Goal: Information Seeking & Learning: Learn about a topic

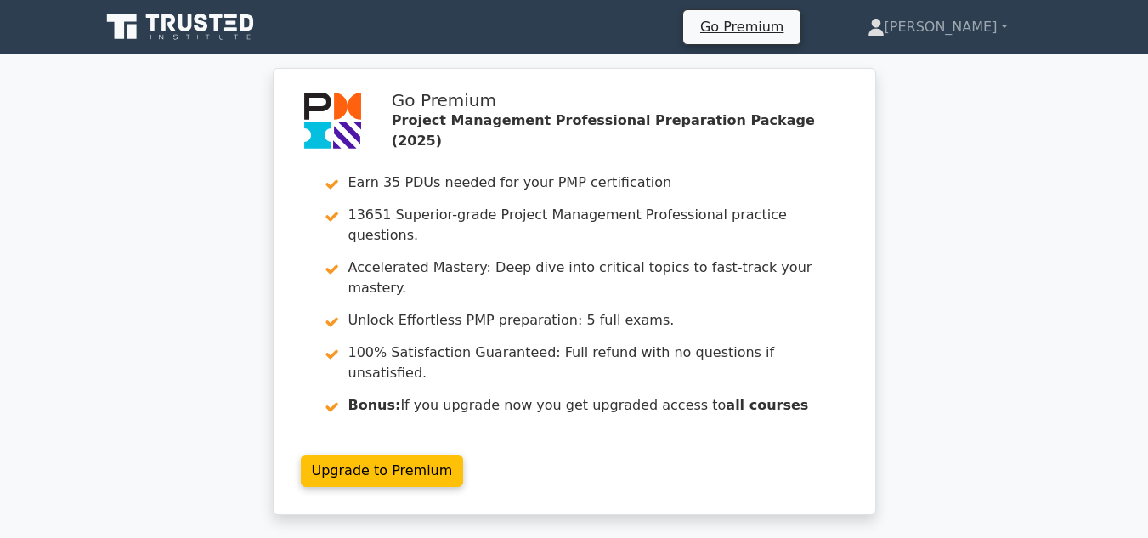
click at [962, 44] on ul "Go Premium Fred Profile Settings" at bounding box center [866, 27] width 366 height 36
click at [970, 33] on link "[PERSON_NAME]" at bounding box center [938, 27] width 222 height 34
click at [944, 71] on link "Profile" at bounding box center [895, 67] width 134 height 27
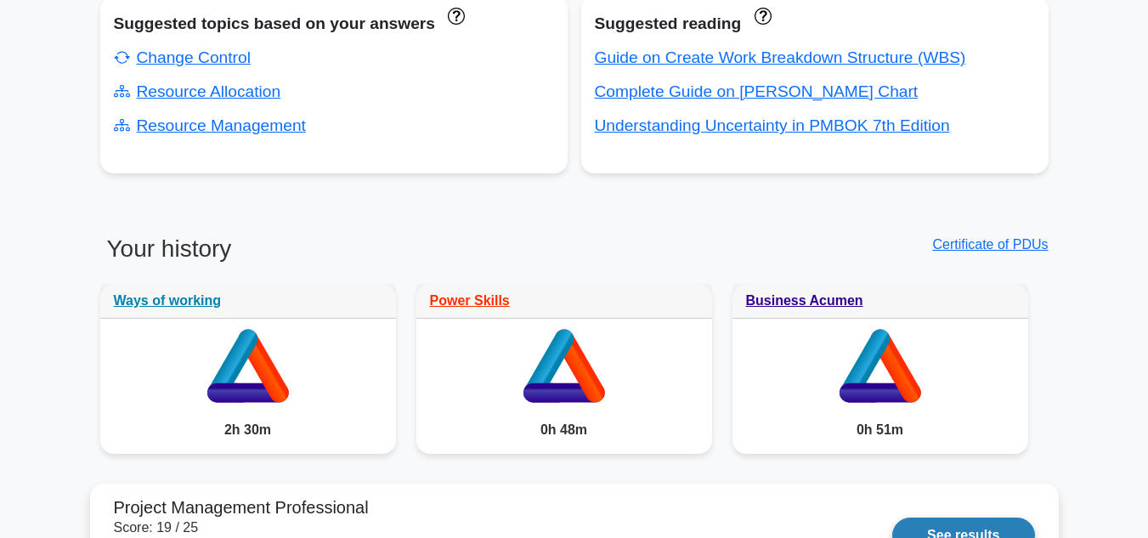
scroll to position [1275, 0]
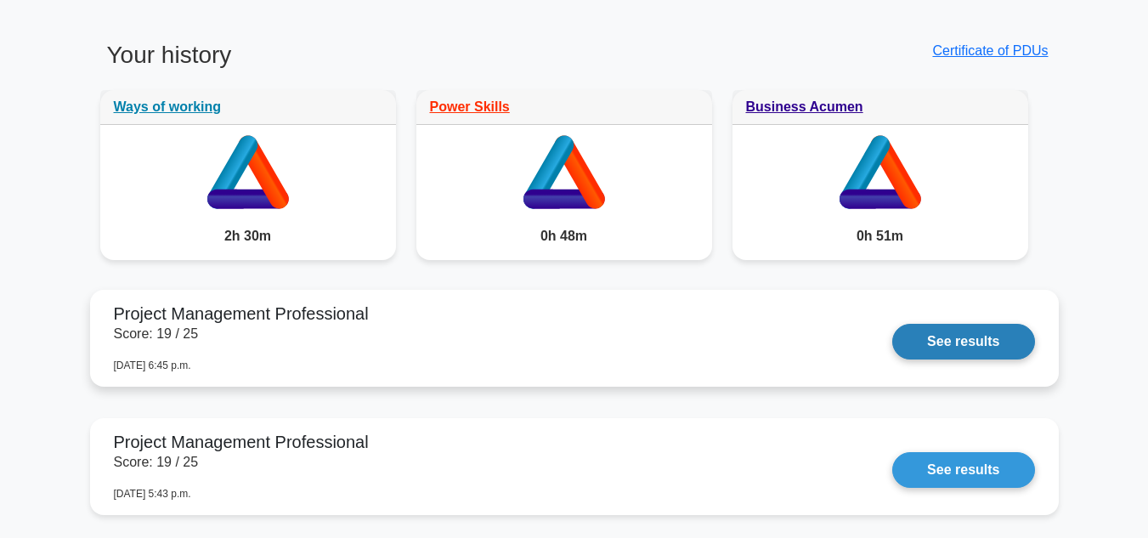
click at [893, 354] on link "See results" at bounding box center [964, 342] width 142 height 36
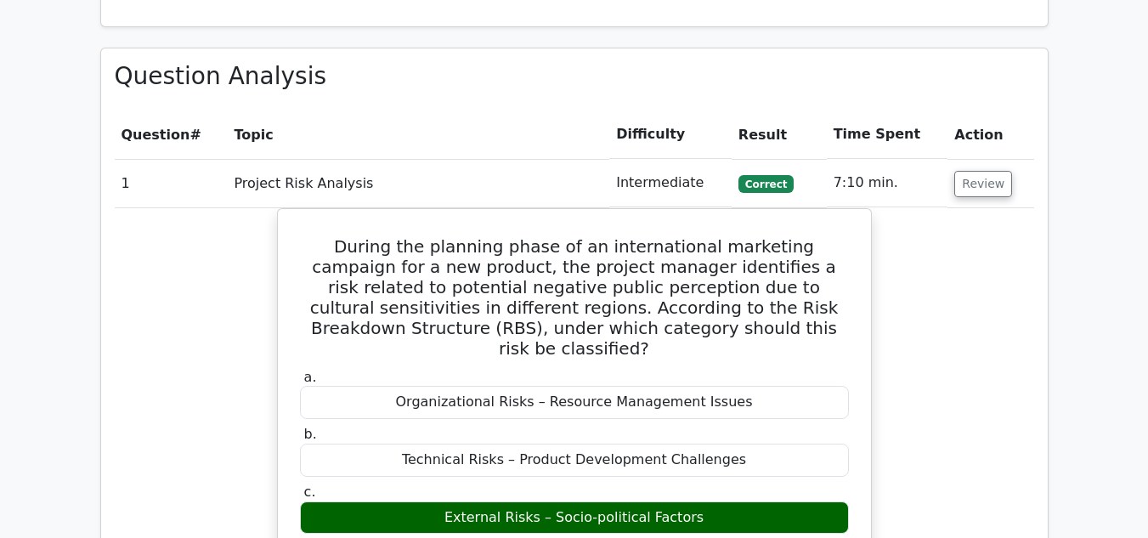
scroll to position [1785, 0]
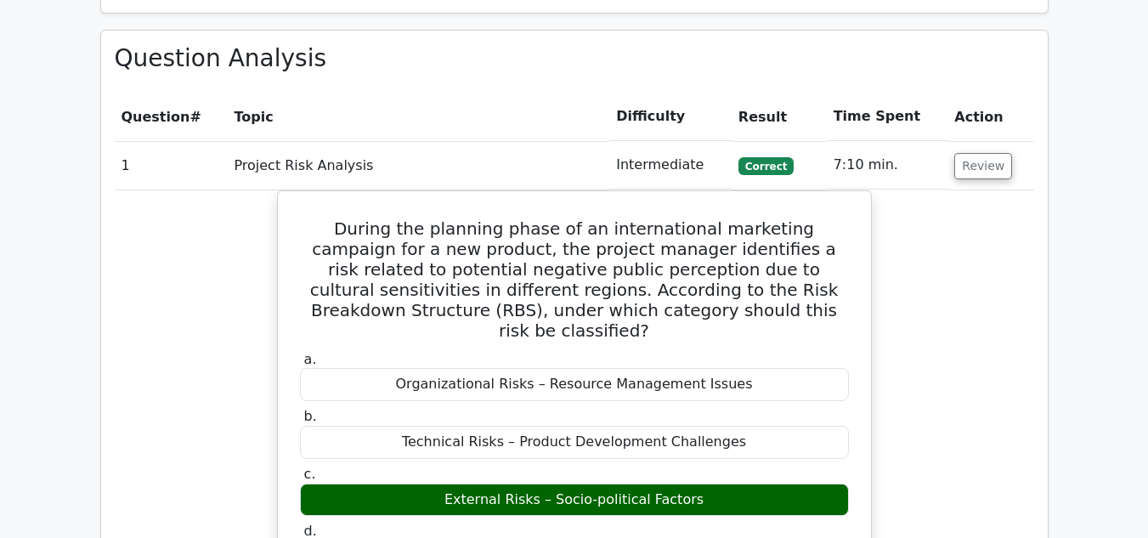
click at [981, 141] on td "Review" at bounding box center [991, 165] width 86 height 48
click at [983, 153] on button "Review" at bounding box center [984, 166] width 58 height 26
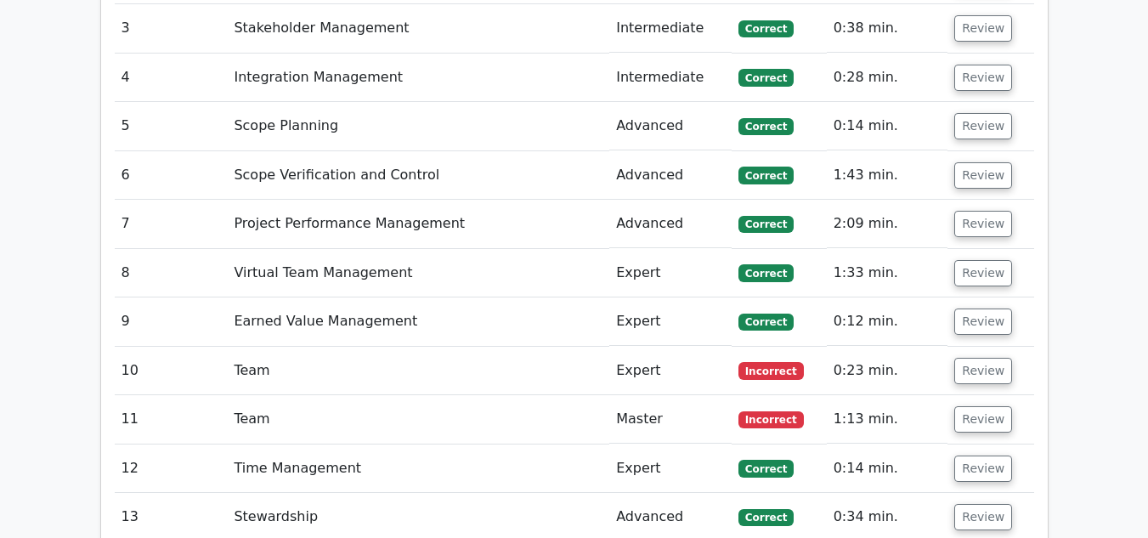
scroll to position [2040, 0]
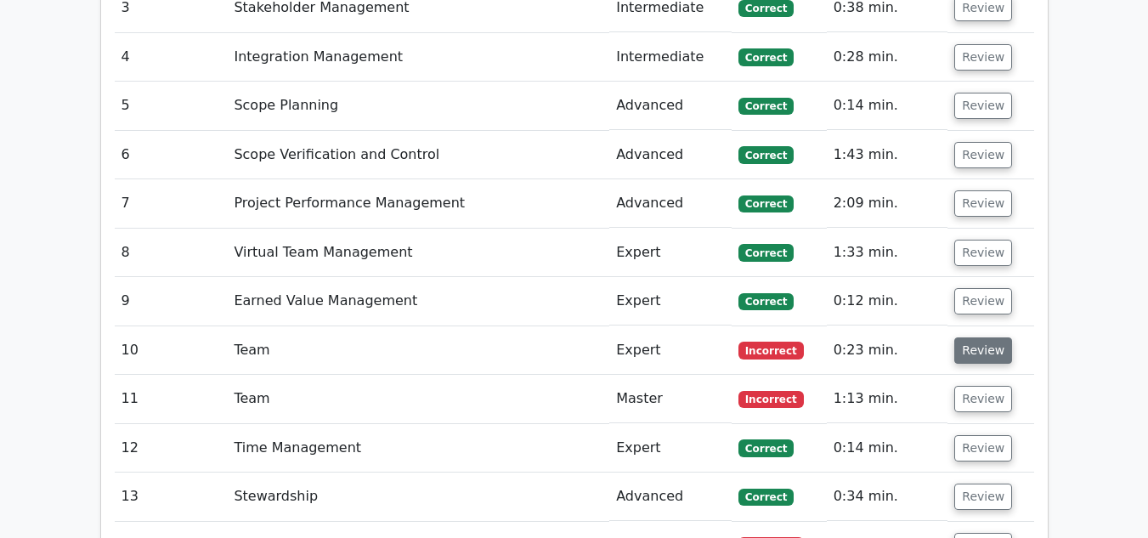
click at [966, 337] on button "Review" at bounding box center [984, 350] width 58 height 26
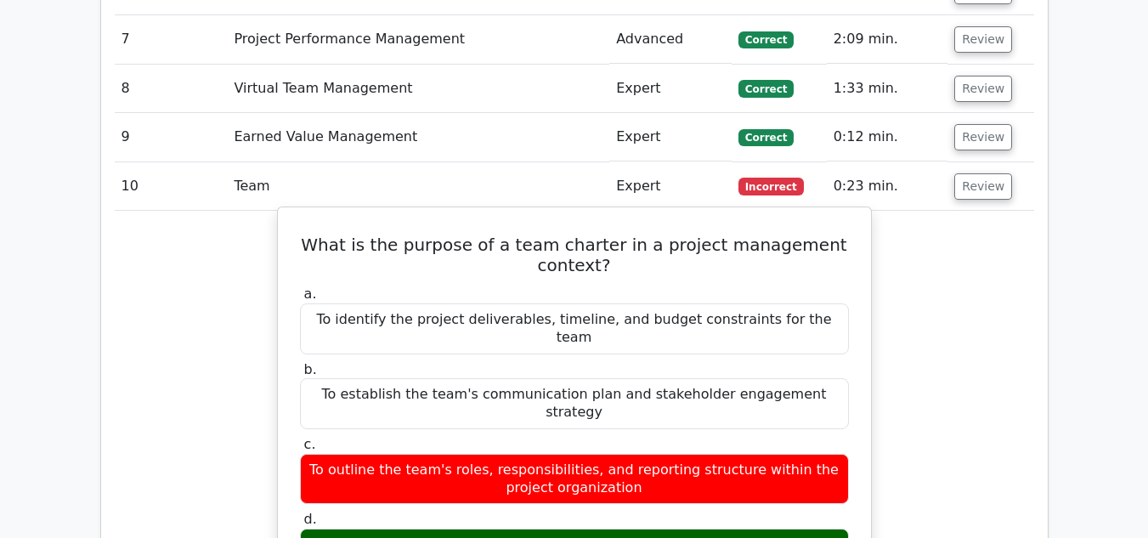
scroll to position [2210, 0]
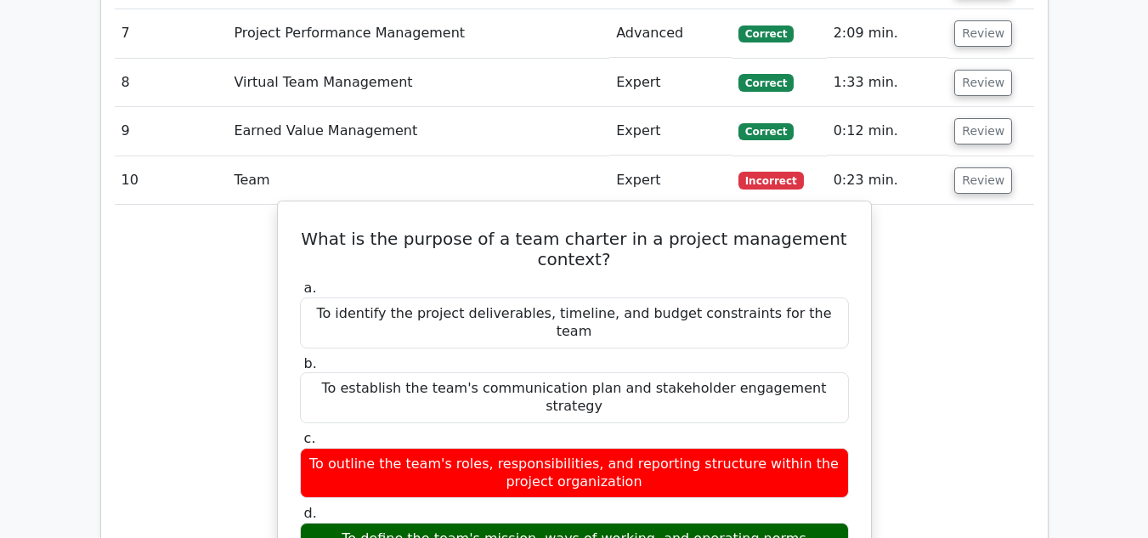
drag, startPoint x: 323, startPoint y: 179, endPoint x: 791, endPoint y: 451, distance: 540.9
copy div "What is the purpose of a team charter in a project management context? a. To id…"
click at [788, 298] on div "To identify the project deliverables, timeline, and budget constraints for the …" at bounding box center [574, 323] width 549 height 51
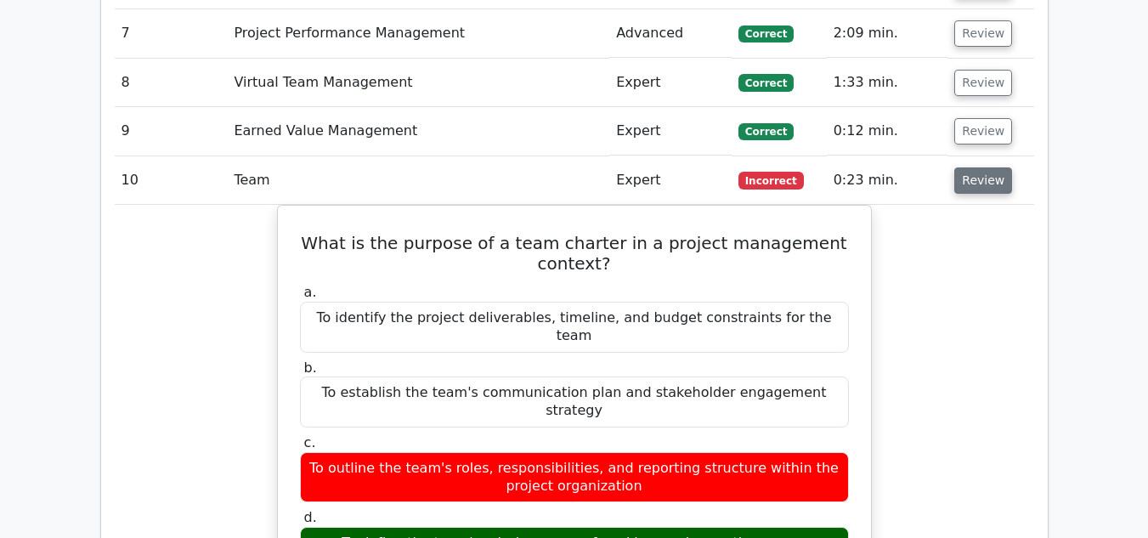
click at [955, 167] on button "Review" at bounding box center [984, 180] width 58 height 26
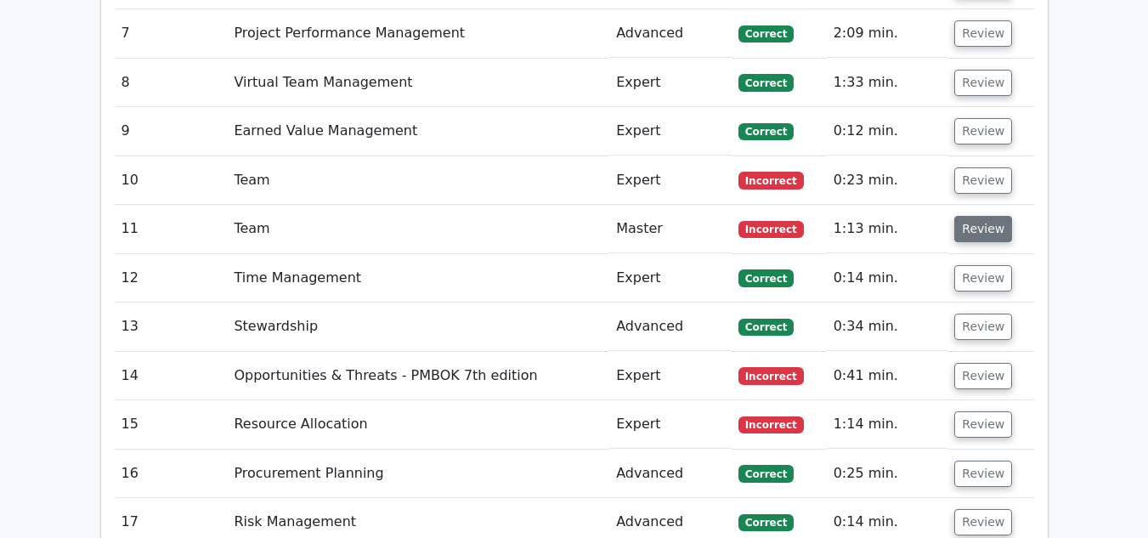
click at [963, 216] on button "Review" at bounding box center [984, 229] width 58 height 26
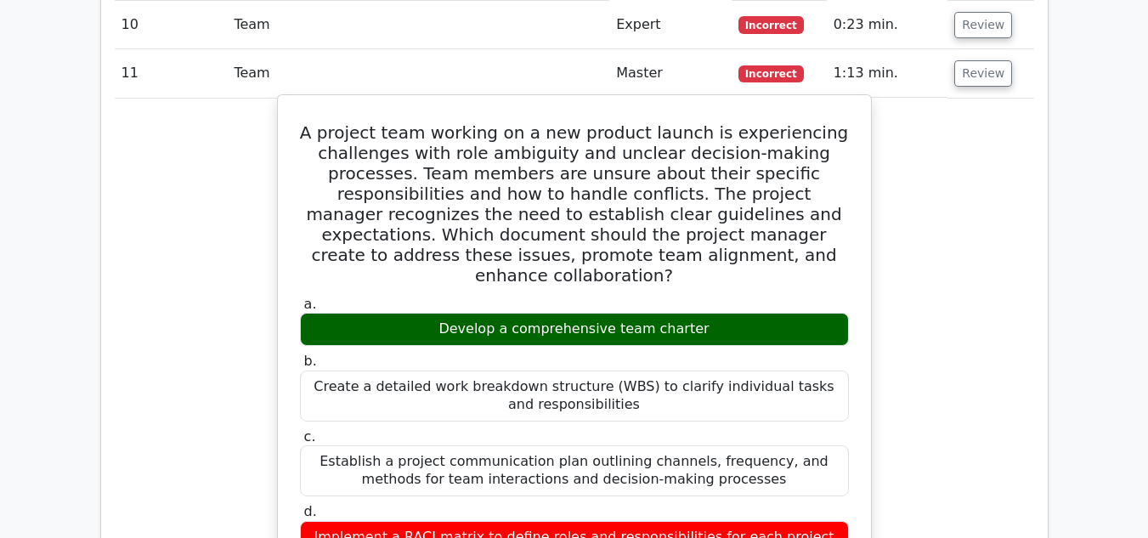
scroll to position [2380, 0]
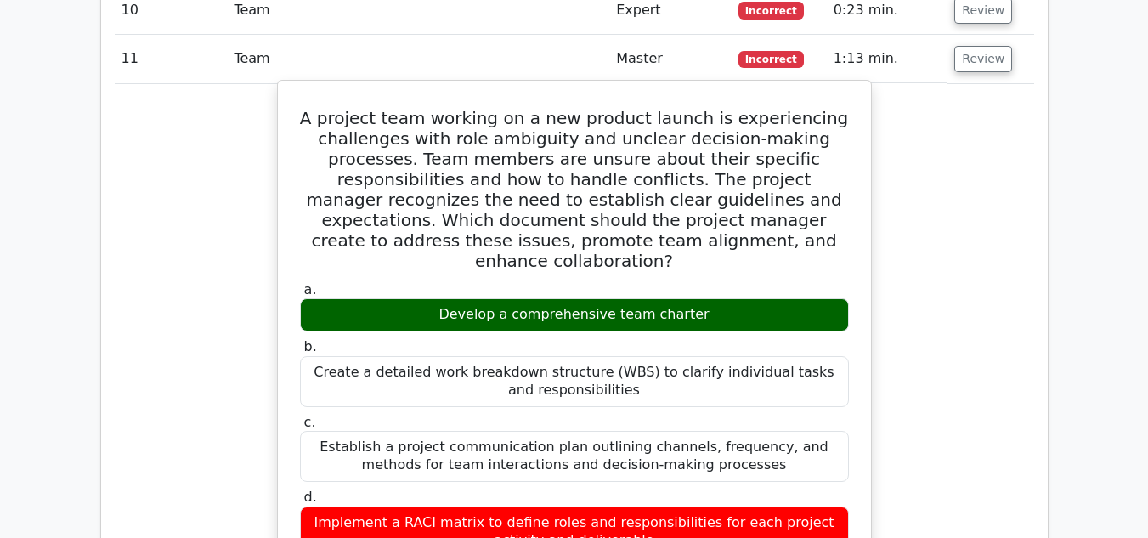
drag, startPoint x: 656, startPoint y: 460, endPoint x: 316, endPoint y: 62, distance: 523.4
copy div "A project team working on a new product launch is experiencing challenges with …"
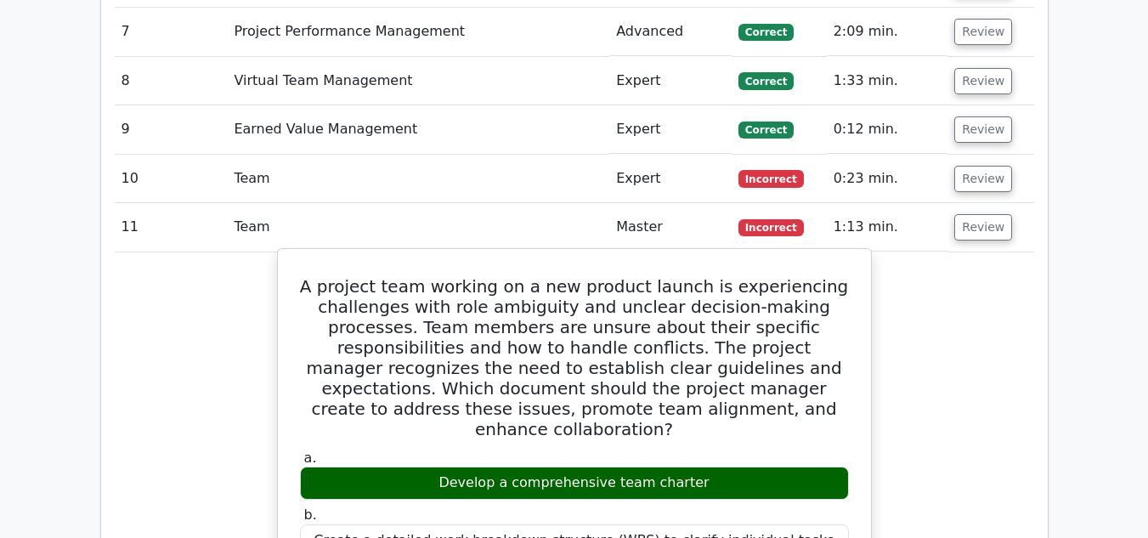
scroll to position [2210, 0]
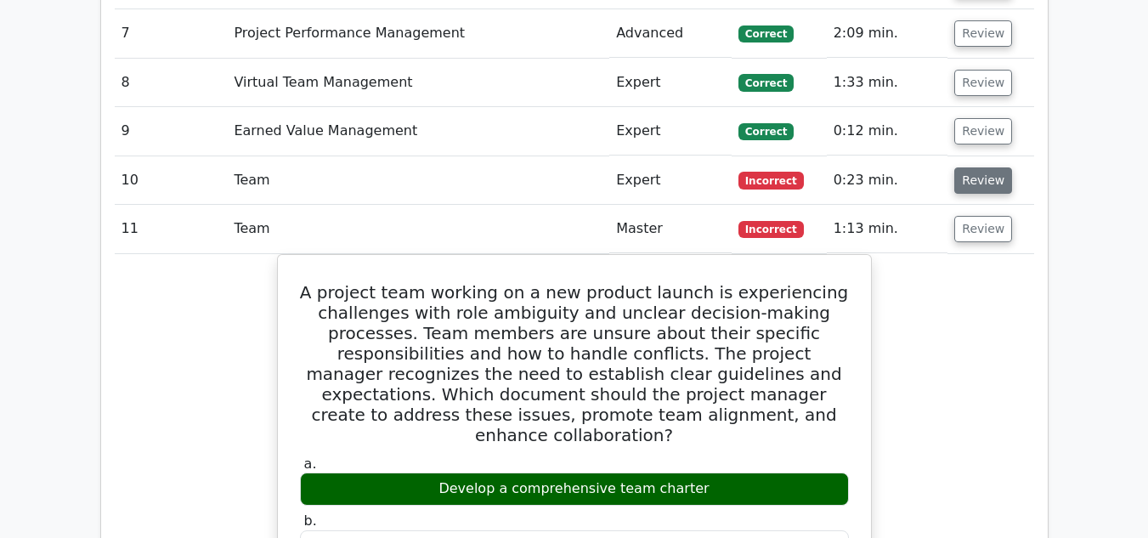
click at [983, 167] on button "Review" at bounding box center [984, 180] width 58 height 26
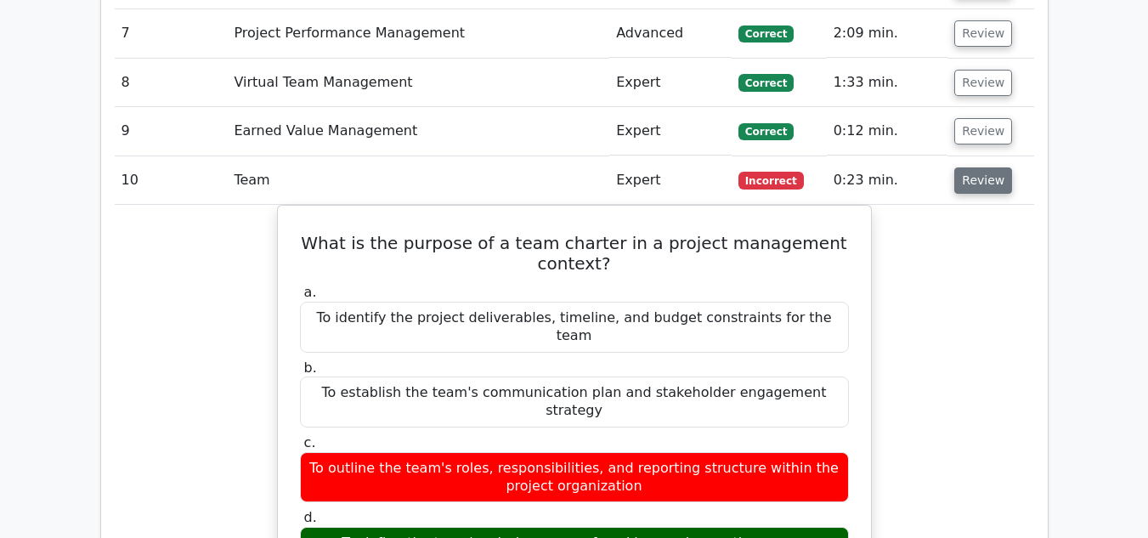
click at [982, 167] on button "Review" at bounding box center [984, 180] width 58 height 26
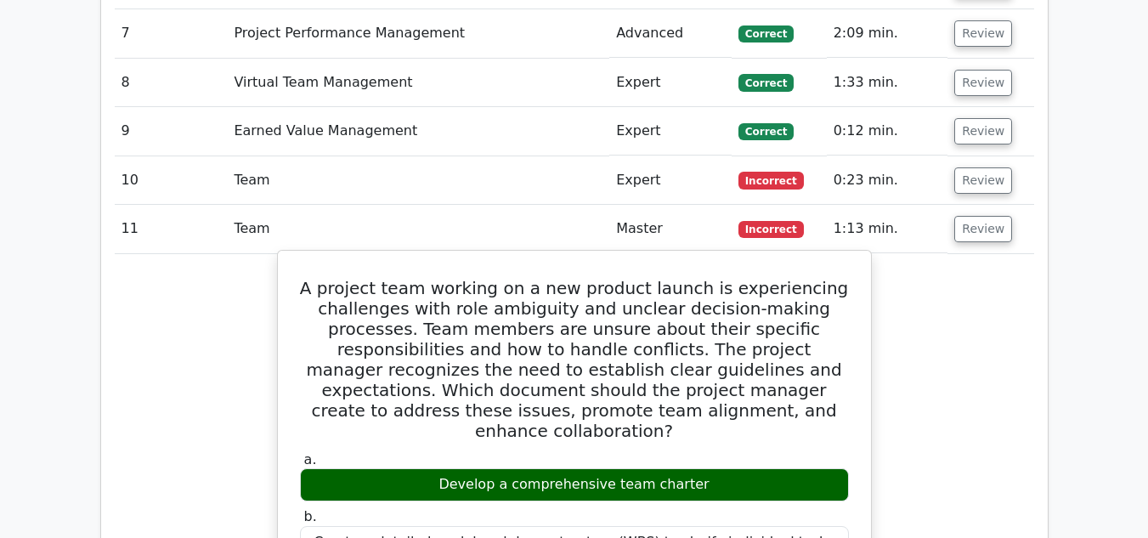
copy div "A project team working on a new product launch is experiencing challenges with …"
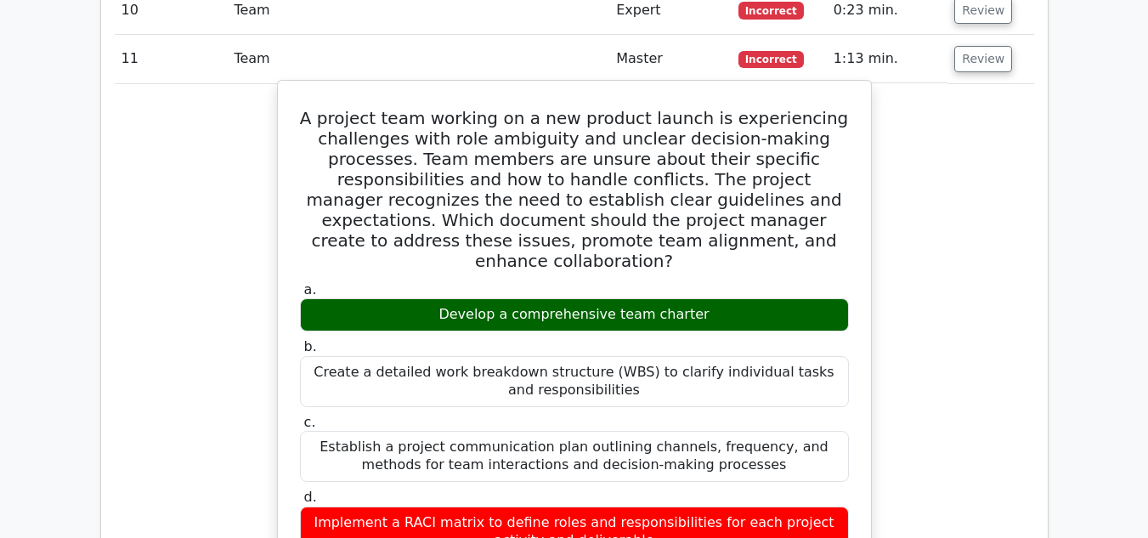
scroll to position [2295, 0]
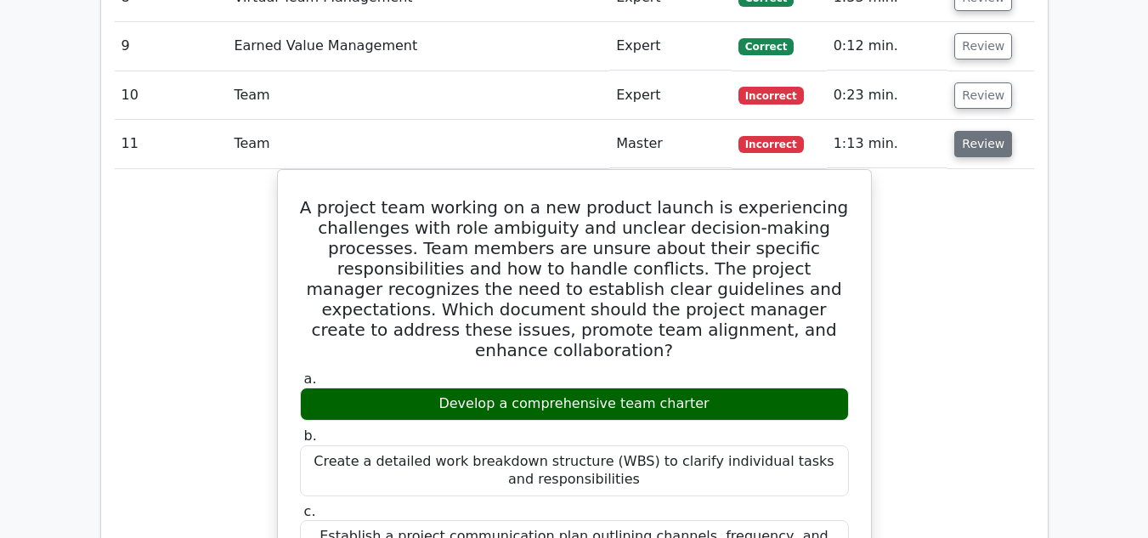
drag, startPoint x: 980, startPoint y: 83, endPoint x: 972, endPoint y: 92, distance: 12.0
click at [973, 131] on button "Review" at bounding box center [984, 144] width 58 height 26
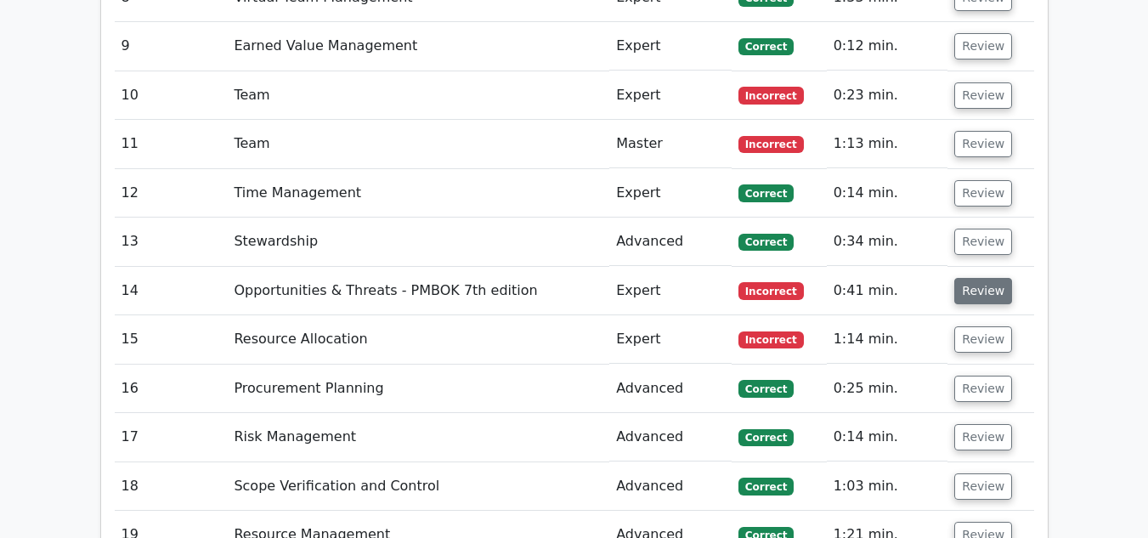
click at [993, 278] on button "Review" at bounding box center [984, 291] width 58 height 26
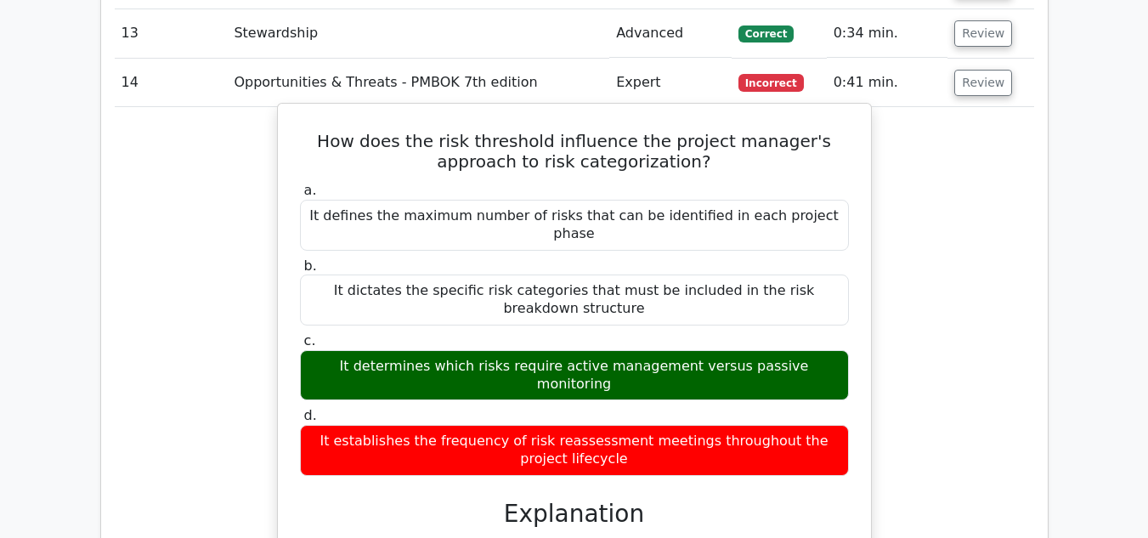
scroll to position [2465, 0]
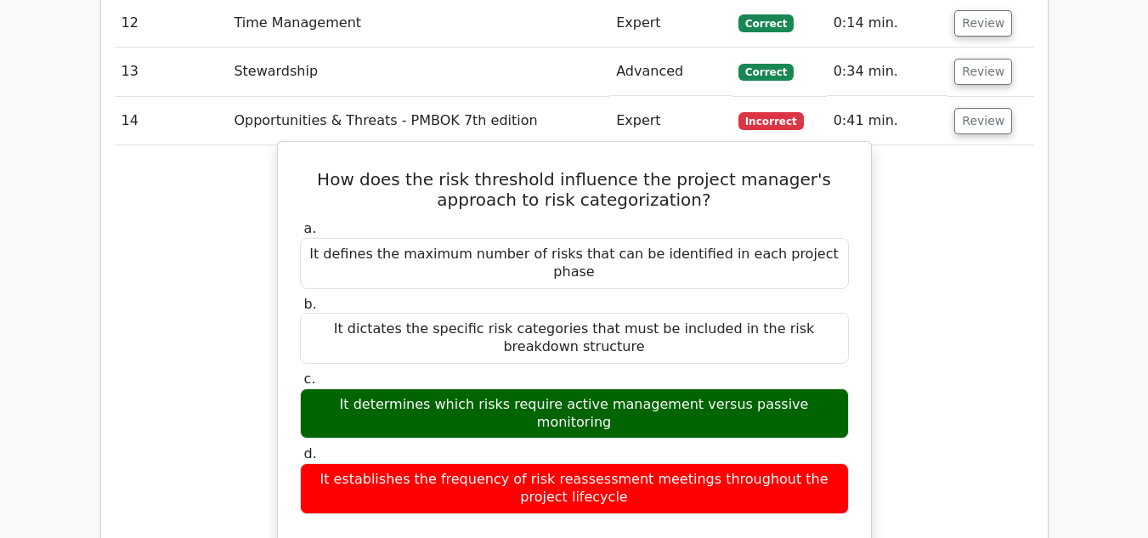
drag, startPoint x: 297, startPoint y: 117, endPoint x: 757, endPoint y: 405, distance: 543.5
copy div "How does the risk threshold influence the project manager's approach to risk ca…"
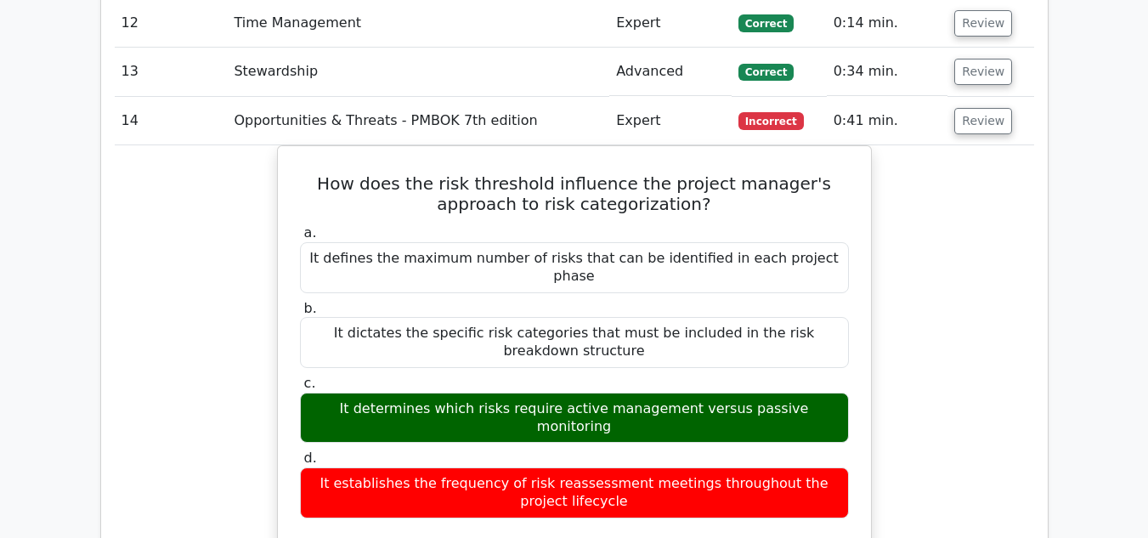
click at [978, 108] on button "Review" at bounding box center [984, 121] width 58 height 26
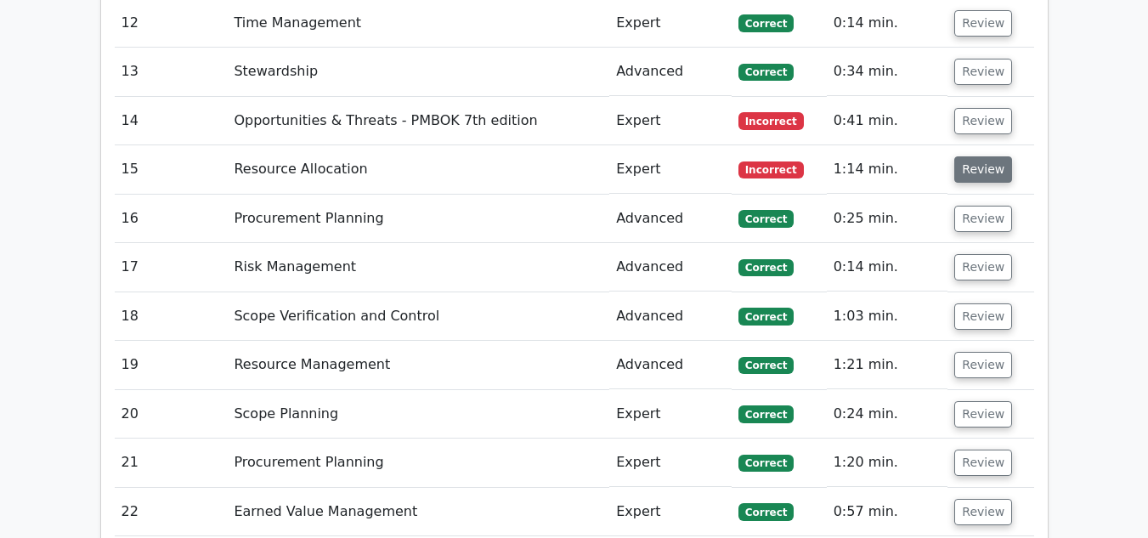
click at [986, 156] on button "Review" at bounding box center [984, 169] width 58 height 26
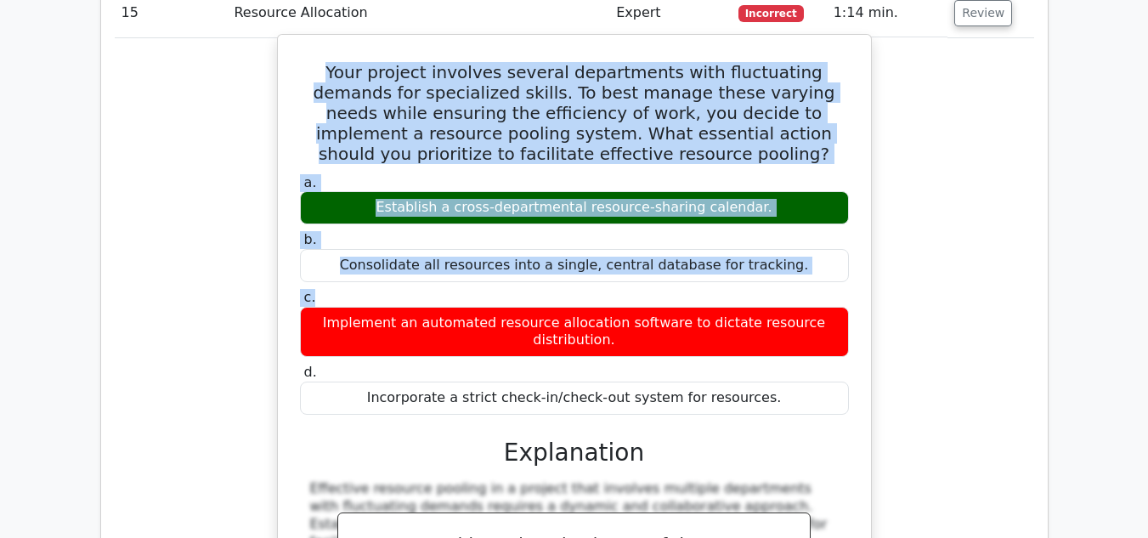
scroll to position [2635, 0]
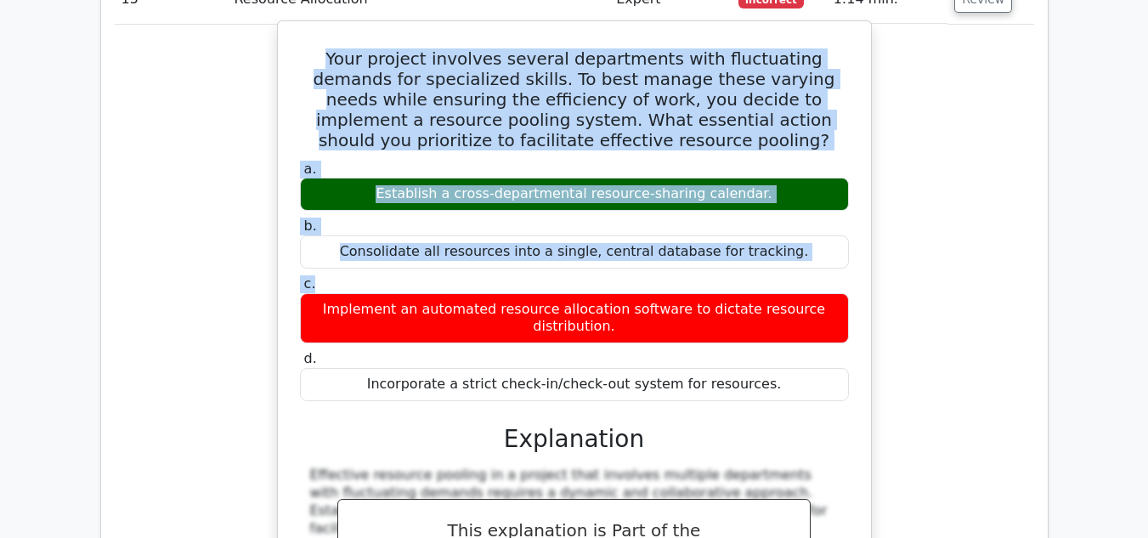
drag, startPoint x: 292, startPoint y: 158, endPoint x: 763, endPoint y: 287, distance: 489.2
click at [767, 293] on div "Your project involves several departments with fluctuating demands for speciali…" at bounding box center [575, 447] width 580 height 838
copy div "Your project involves several departments with fluctuating demands for speciali…"
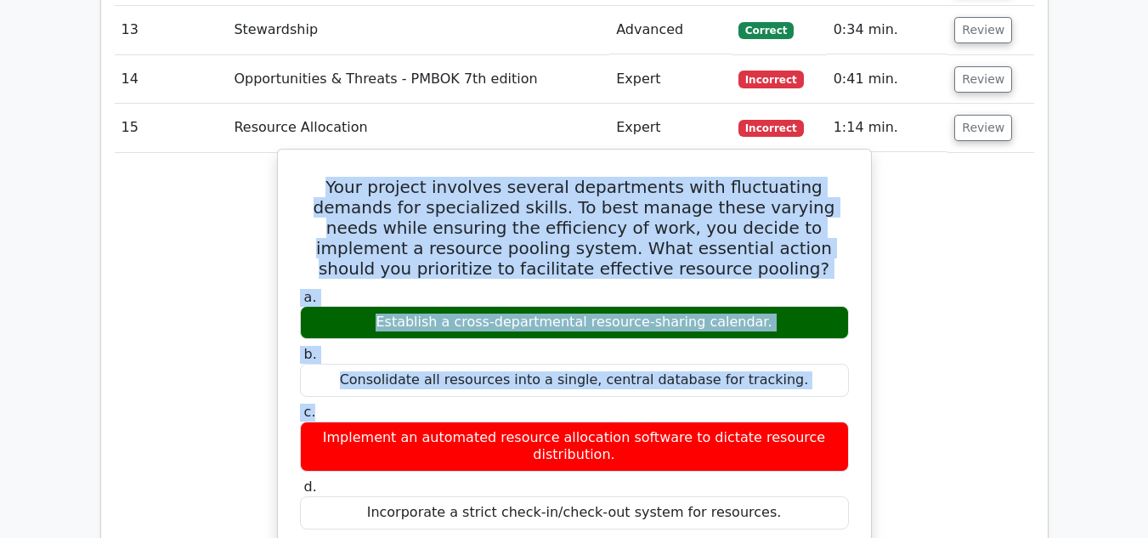
scroll to position [2465, 0]
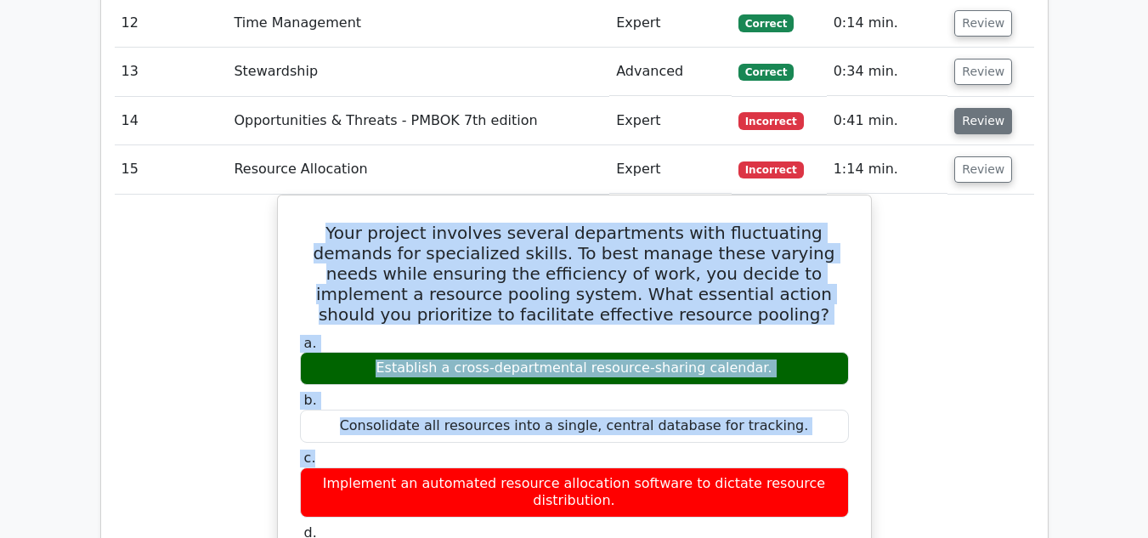
click at [961, 108] on button "Review" at bounding box center [984, 121] width 58 height 26
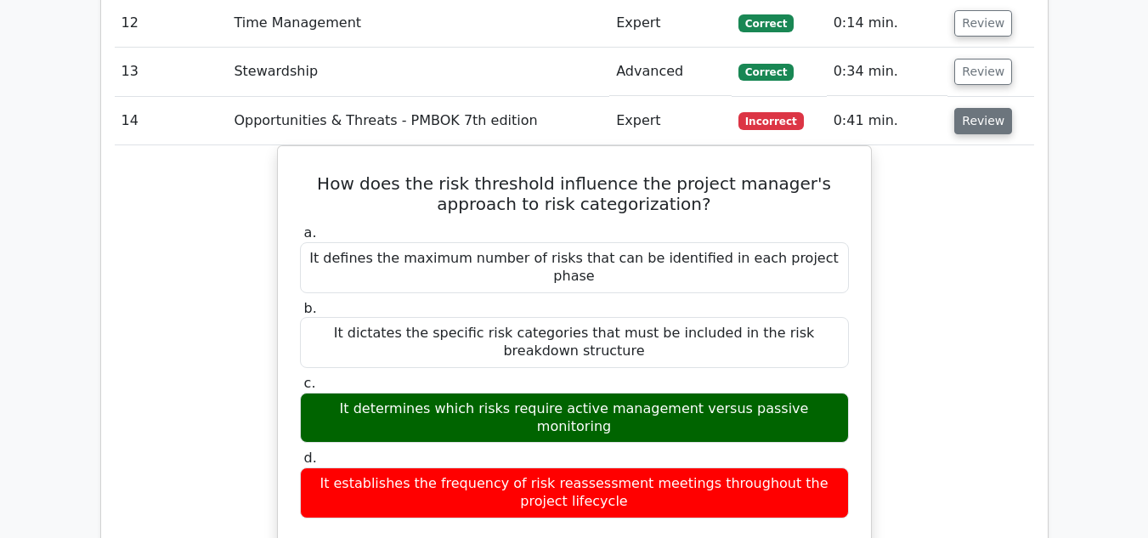
click at [986, 108] on button "Review" at bounding box center [984, 121] width 58 height 26
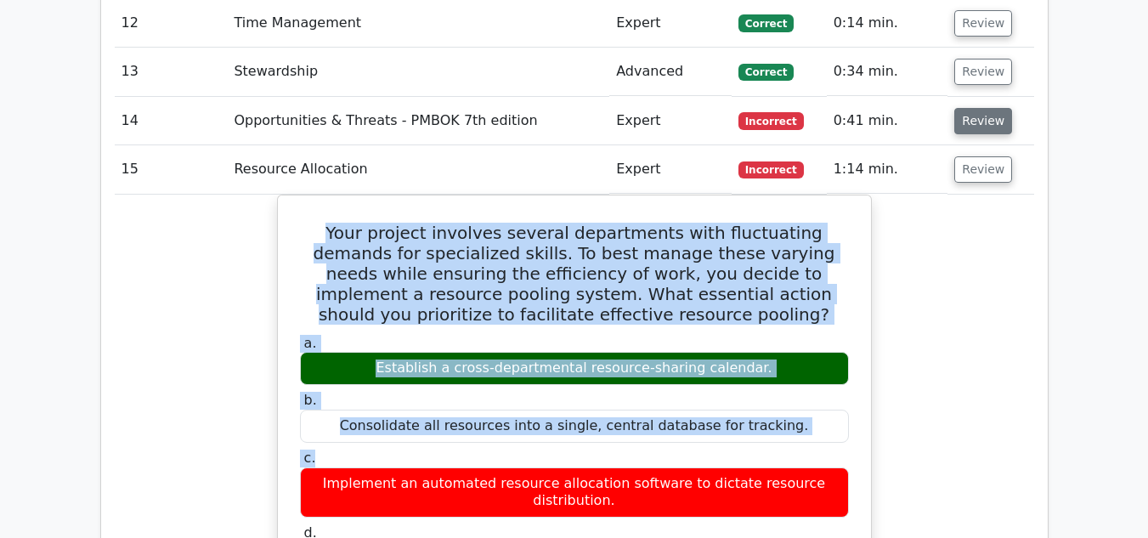
click at [984, 108] on button "Review" at bounding box center [984, 121] width 58 height 26
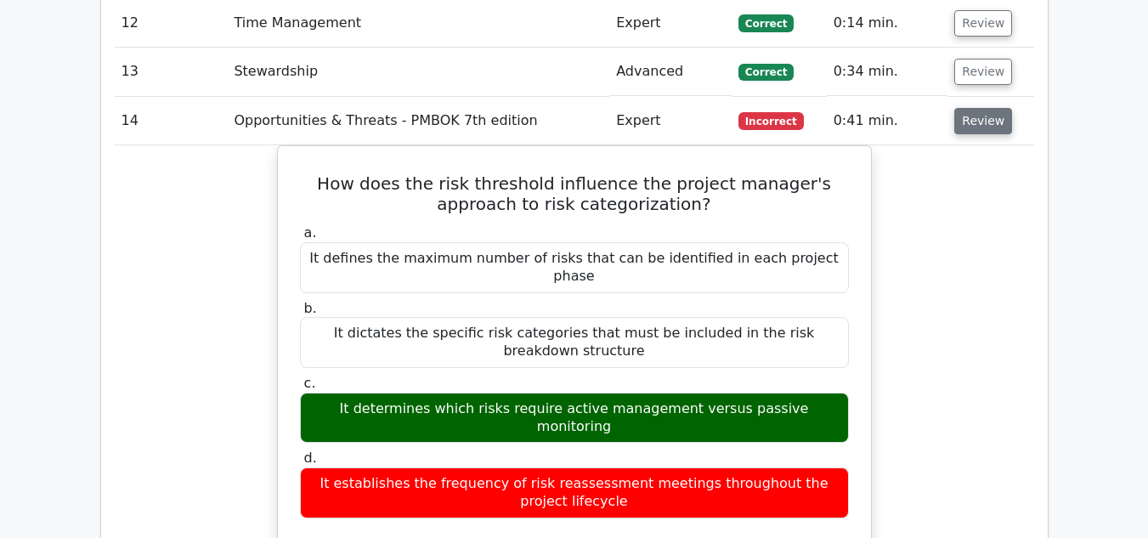
click at [968, 108] on button "Review" at bounding box center [984, 121] width 58 height 26
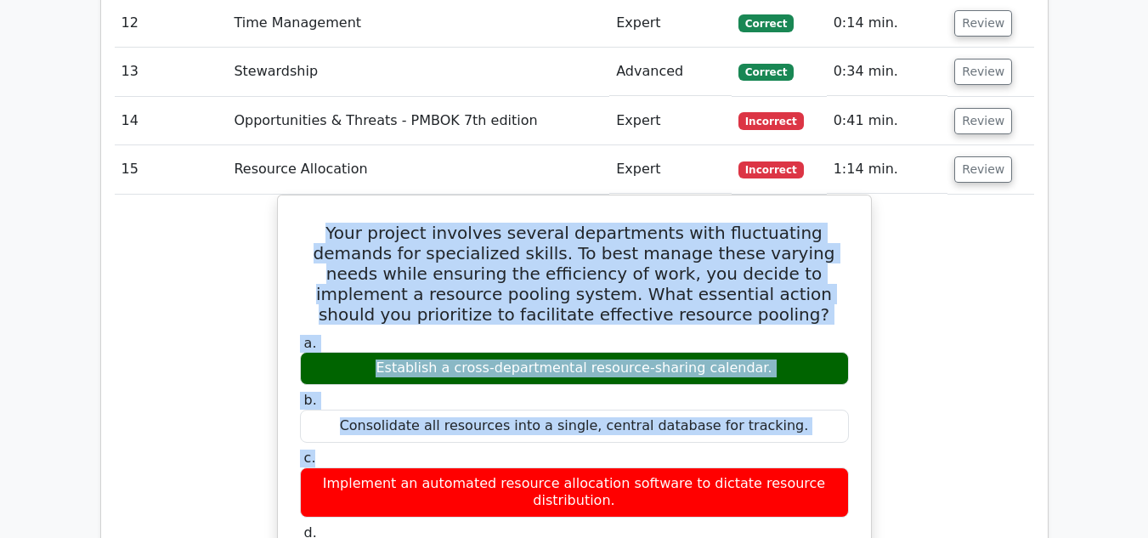
scroll to position [2550, 0]
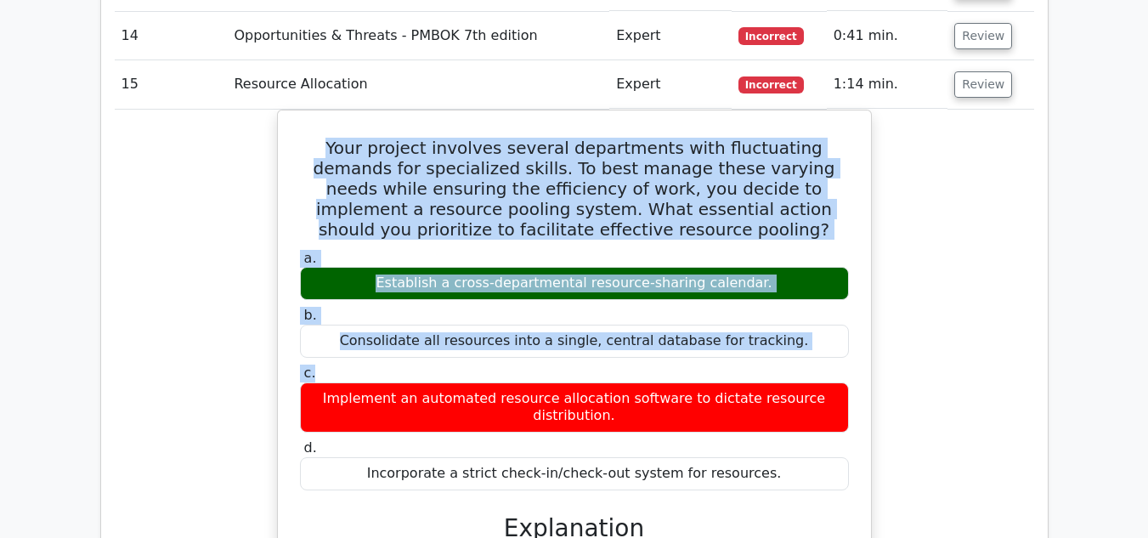
copy div "Your project involves several departments with fluctuating demands for speciali…"
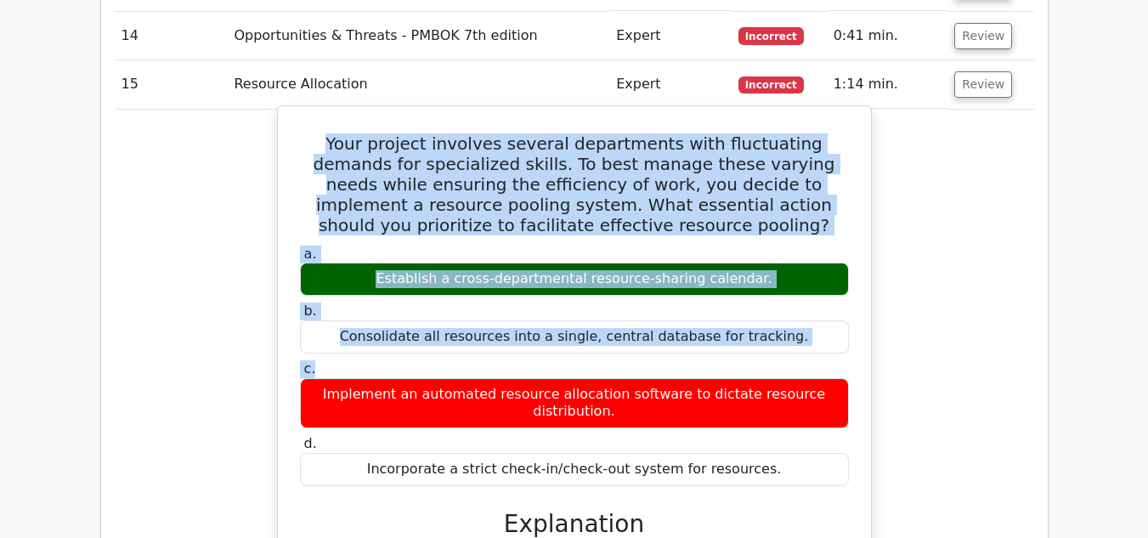
copy div "Your project involves several departments with fluctuating demands for speciali…"
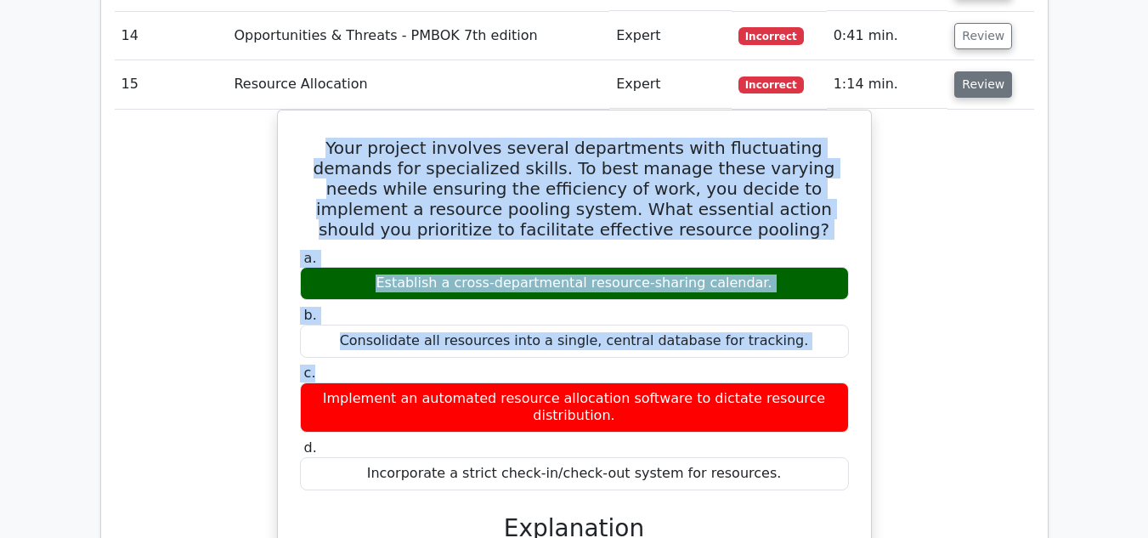
click at [1003, 71] on button "Review" at bounding box center [984, 84] width 58 height 26
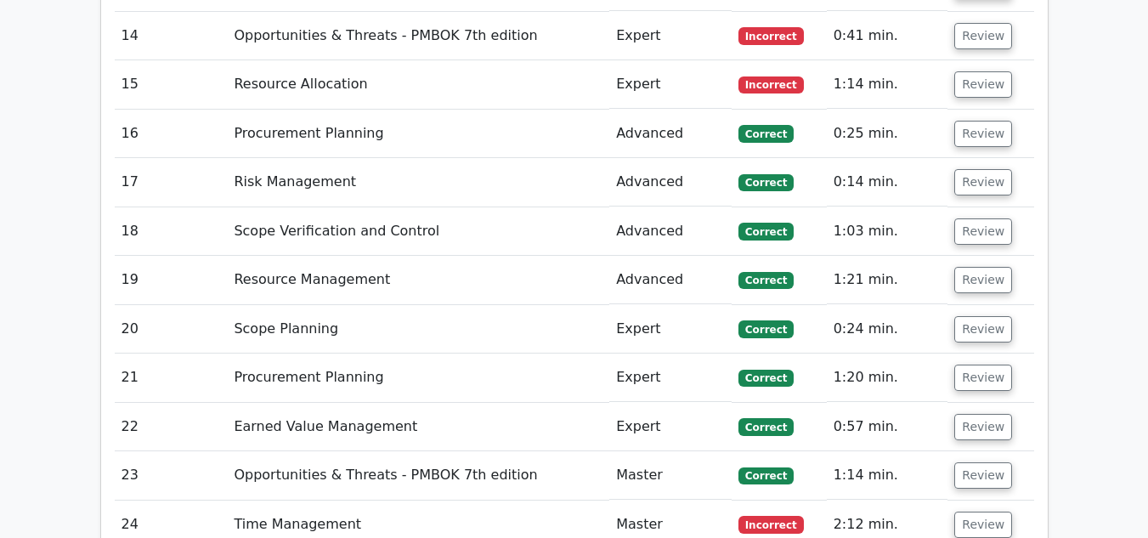
click at [990, 60] on td "Review" at bounding box center [991, 84] width 86 height 48
click at [991, 71] on button "Review" at bounding box center [984, 84] width 58 height 26
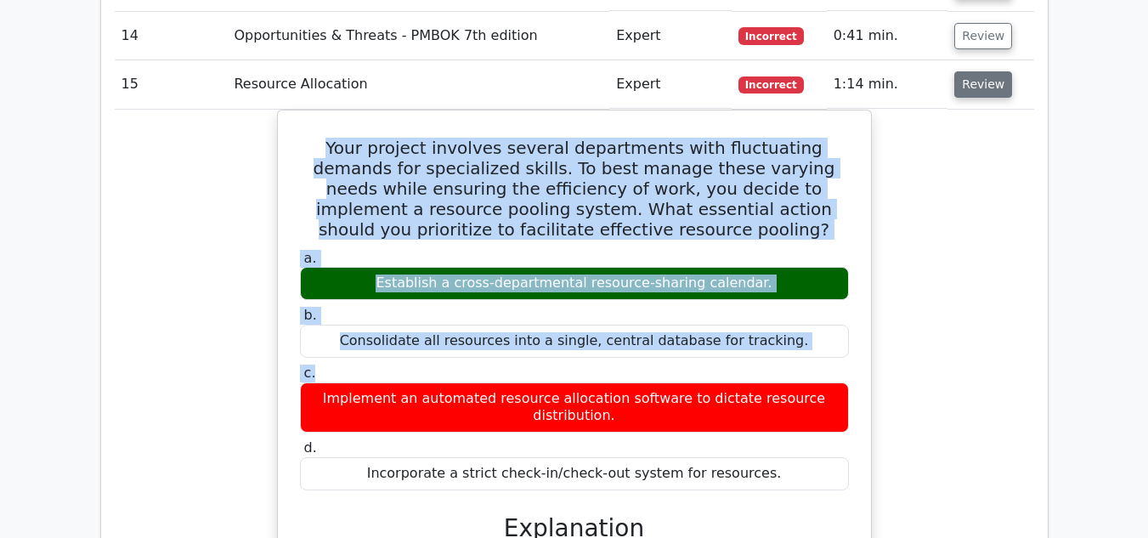
click at [987, 71] on button "Review" at bounding box center [984, 84] width 58 height 26
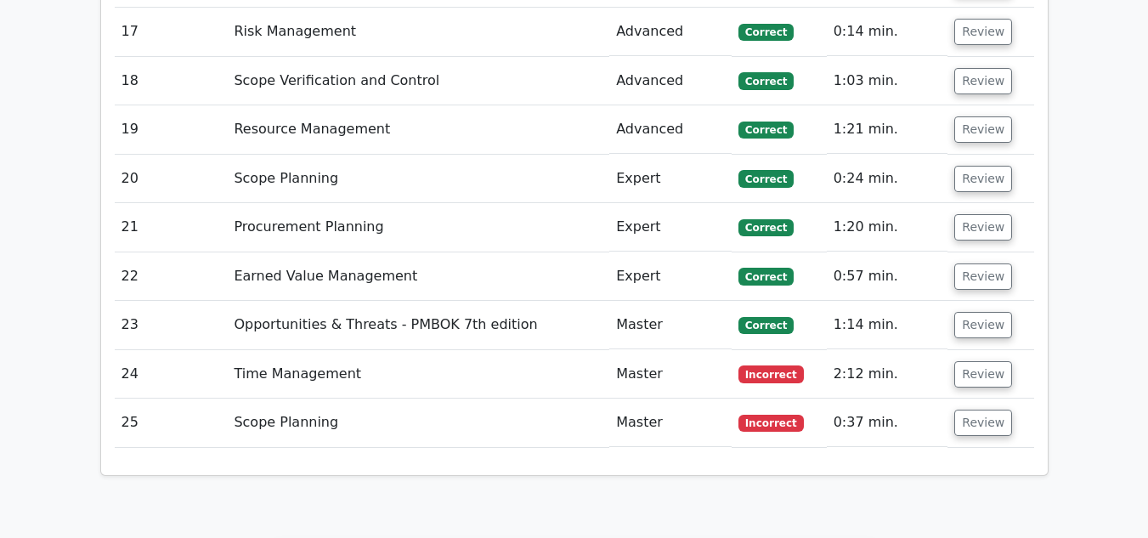
scroll to position [2720, 0]
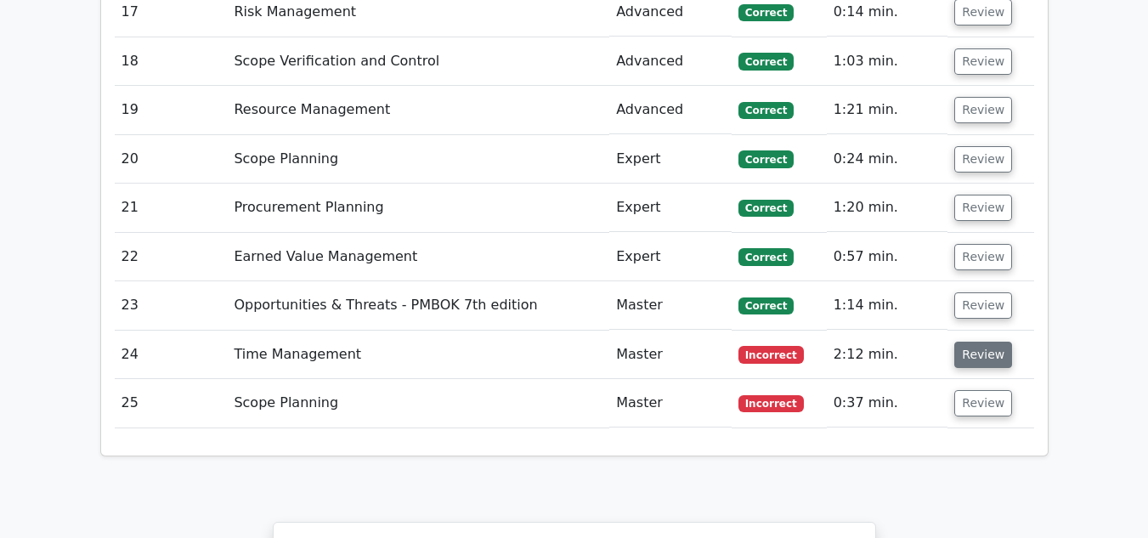
click at [961, 342] on button "Review" at bounding box center [984, 355] width 58 height 26
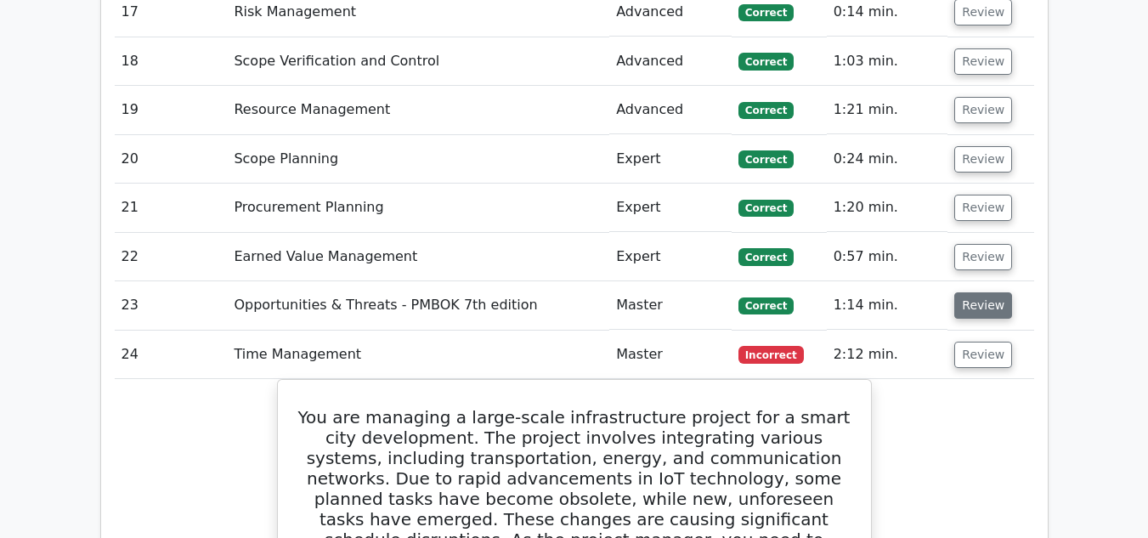
click at [972, 342] on button "Review" at bounding box center [984, 355] width 58 height 26
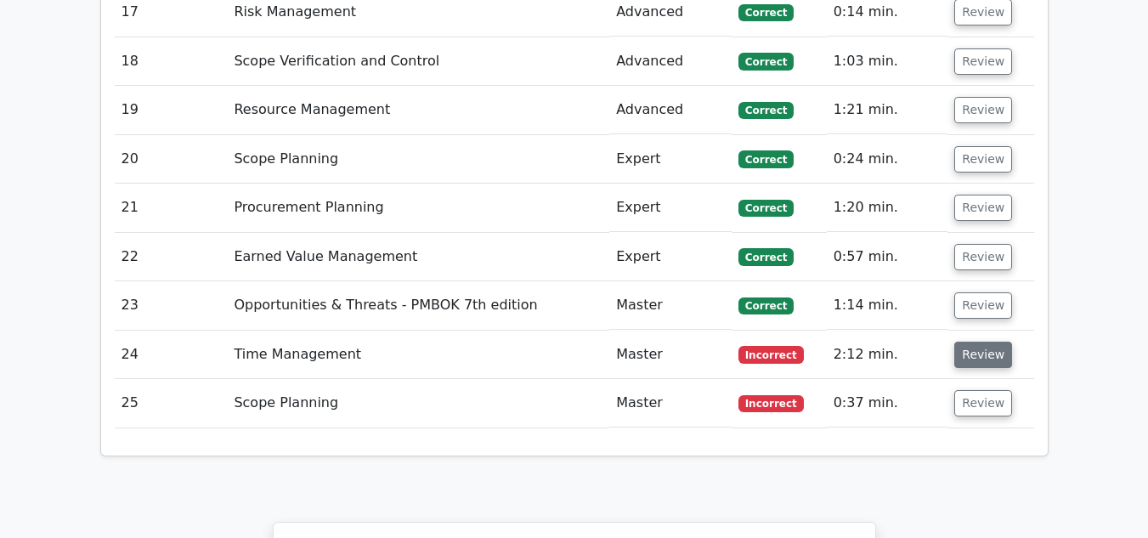
click at [961, 342] on button "Review" at bounding box center [984, 355] width 58 height 26
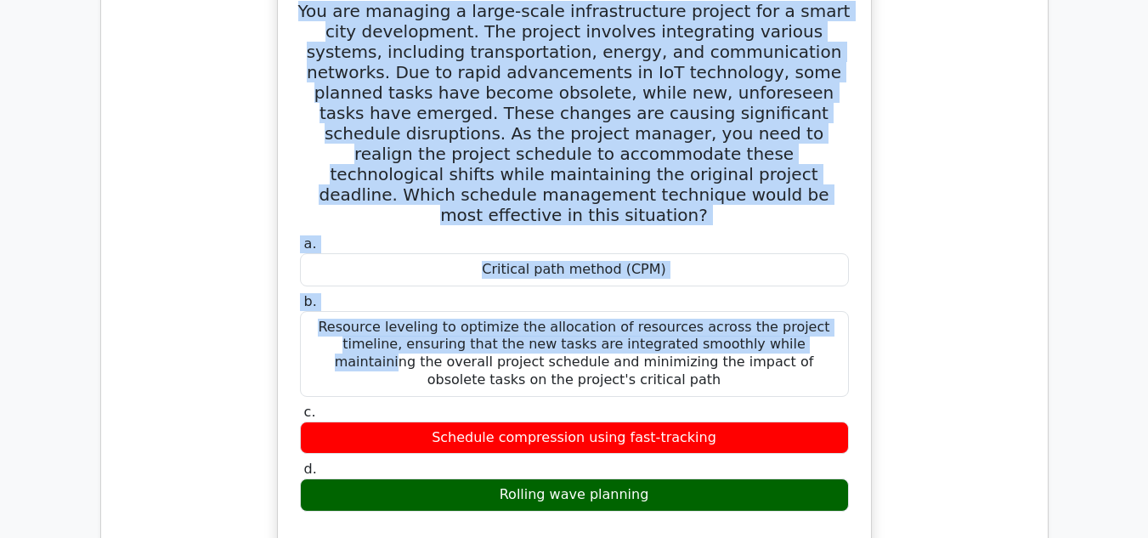
scroll to position [3145, 0]
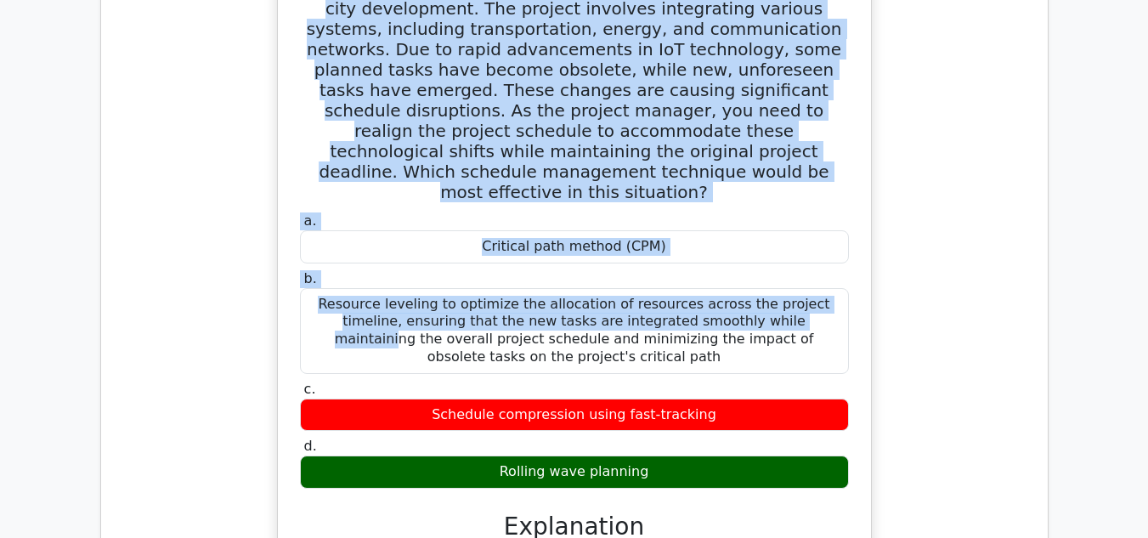
drag, startPoint x: 308, startPoint y: 86, endPoint x: 689, endPoint y: 385, distance: 485.0
click at [689, 385] on div "You are managing a large-scale infrastructure project for a smart city developm…" at bounding box center [575, 428] width 580 height 943
copy div "You are managing a large-scale infrastructure project for a smart city developm…"
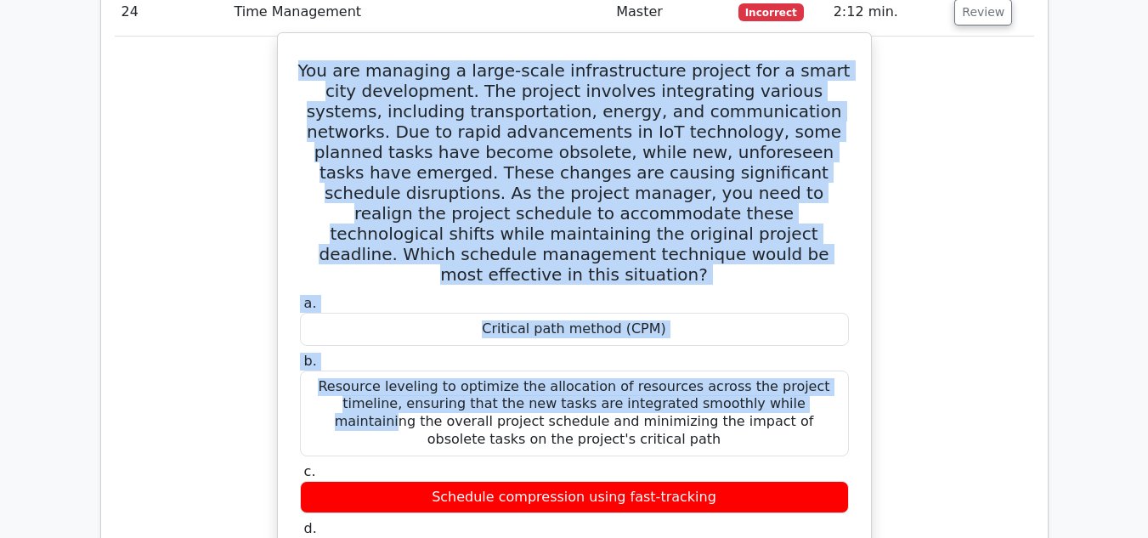
scroll to position [3060, 0]
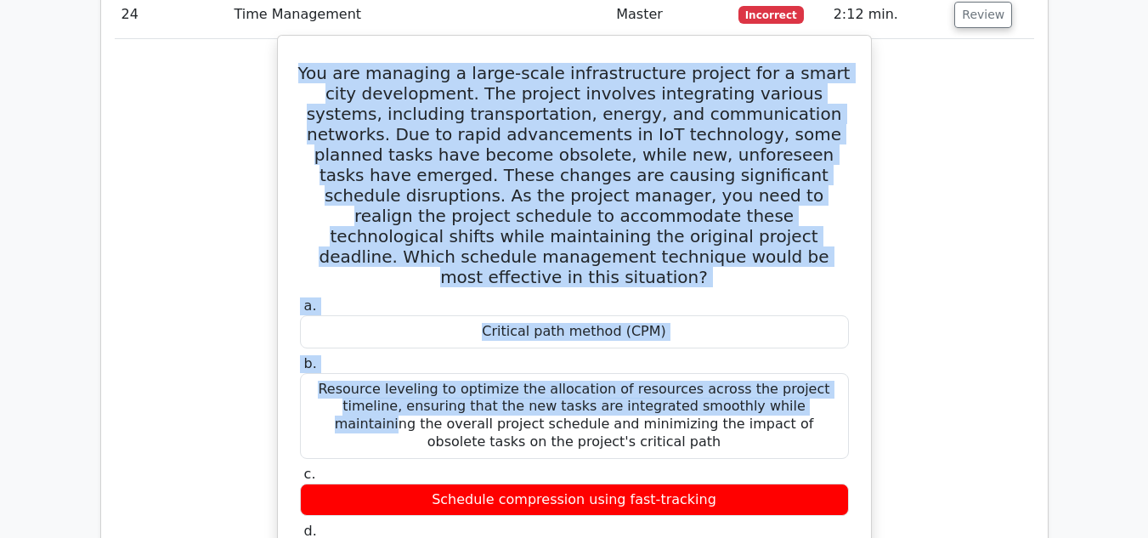
copy div "You are managing a large-scale infrastructure project for a smart city developm…"
click at [651, 105] on h5 "You are managing a large-scale infrastructure project for a smart city developm…" at bounding box center [574, 175] width 553 height 224
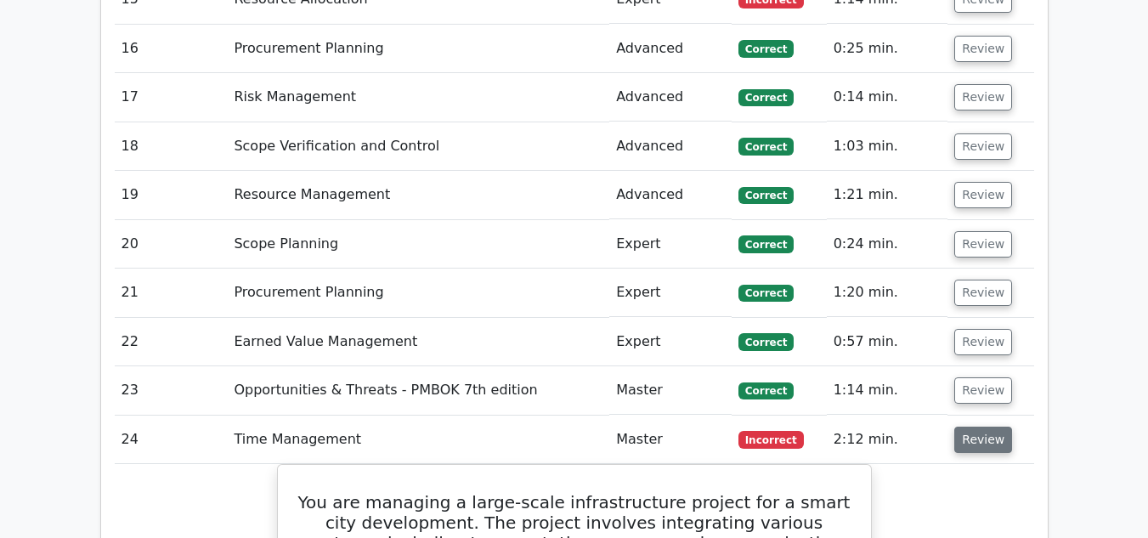
click at [973, 427] on button "Review" at bounding box center [984, 440] width 58 height 26
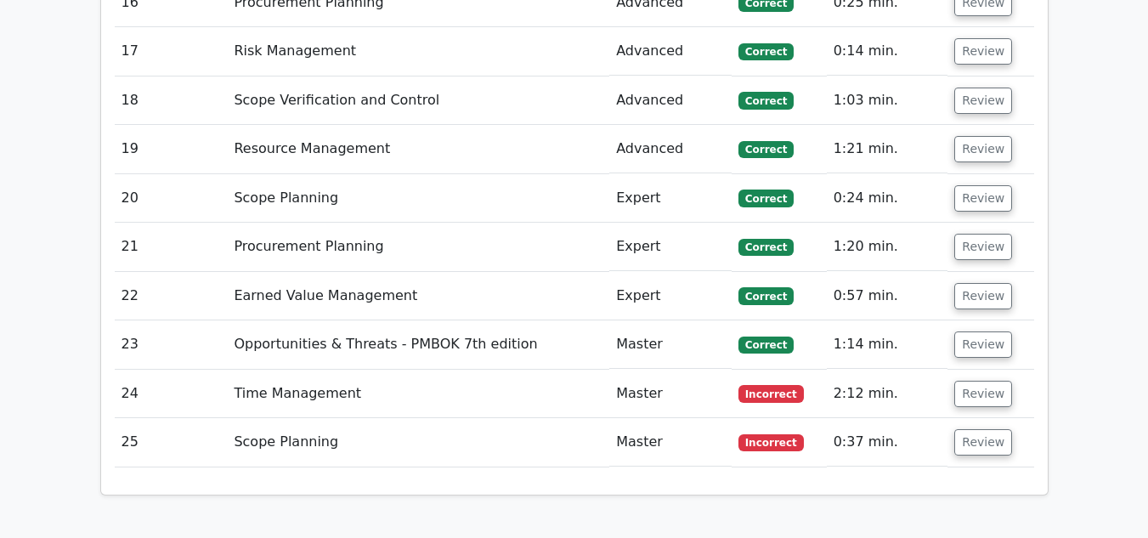
scroll to position [2720, 0]
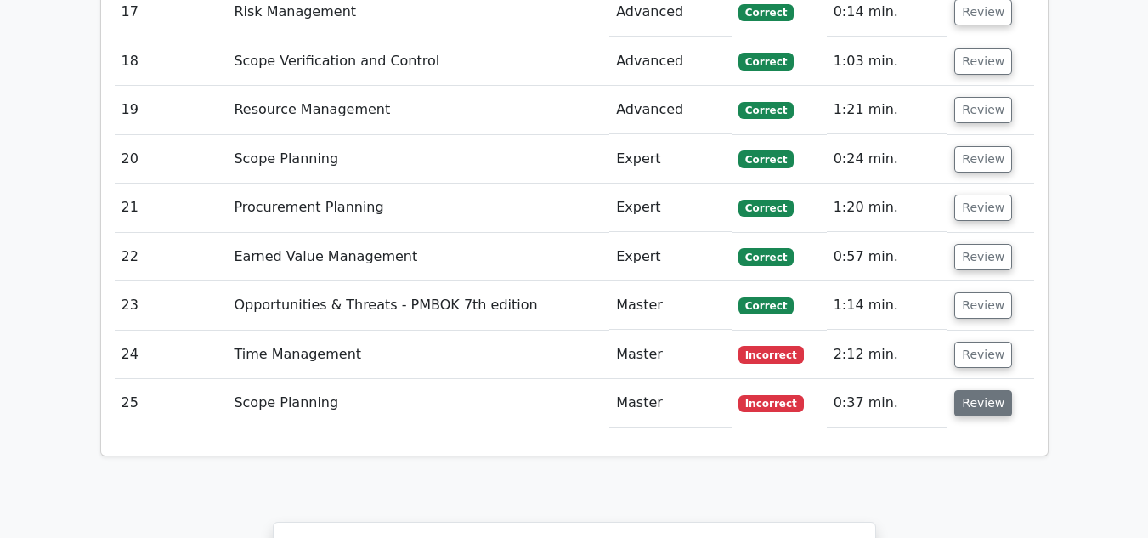
click at [976, 390] on button "Review" at bounding box center [984, 403] width 58 height 26
click at [973, 390] on button "Review" at bounding box center [984, 403] width 58 height 26
click at [978, 390] on button "Review" at bounding box center [984, 403] width 58 height 26
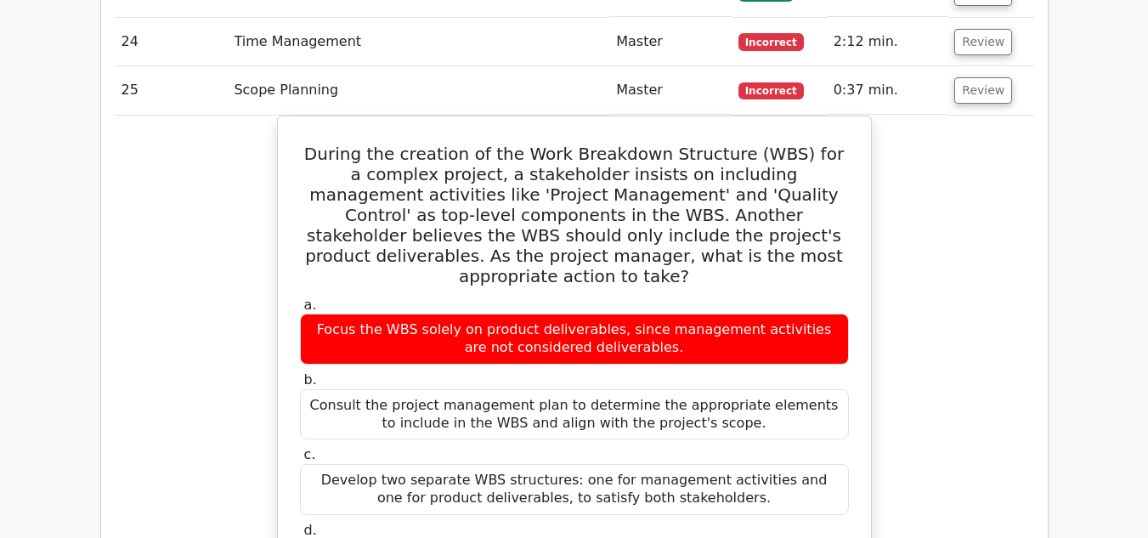
scroll to position [3060, 0]
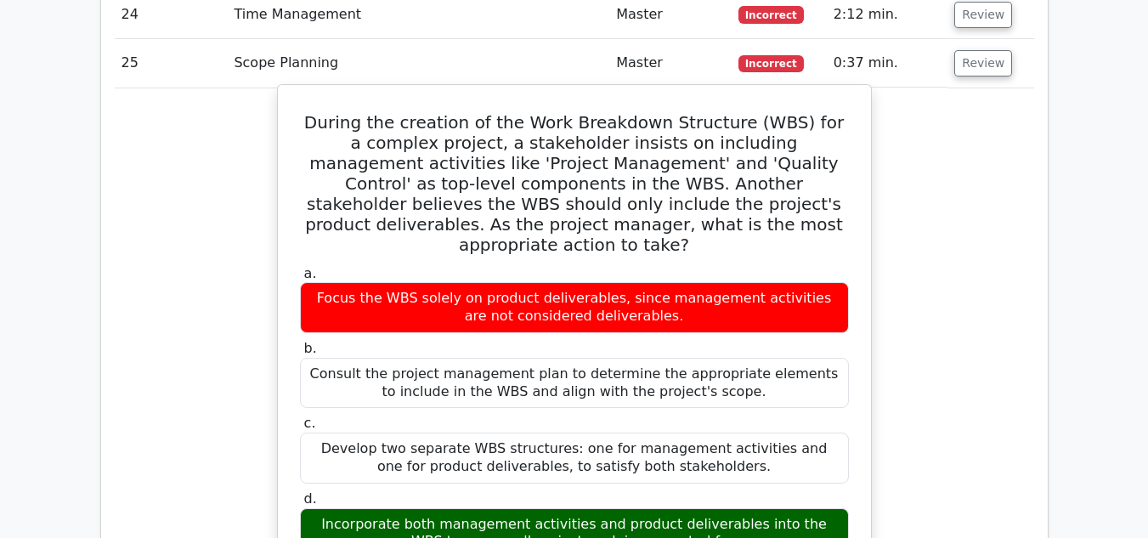
drag, startPoint x: 320, startPoint y: 65, endPoint x: 732, endPoint y: 458, distance: 569.4
click at [732, 458] on div "During the creation of the Work Breakdown Structure (WBS) for a complex project…" at bounding box center [575, 522] width 580 height 861
click at [780, 156] on h5 "During the creation of the Work Breakdown Structure (WBS) for a complex project…" at bounding box center [574, 183] width 553 height 143
click at [734, 112] on h5 "During the creation of the Work Breakdown Structure (WBS) for a complex project…" at bounding box center [574, 183] width 553 height 143
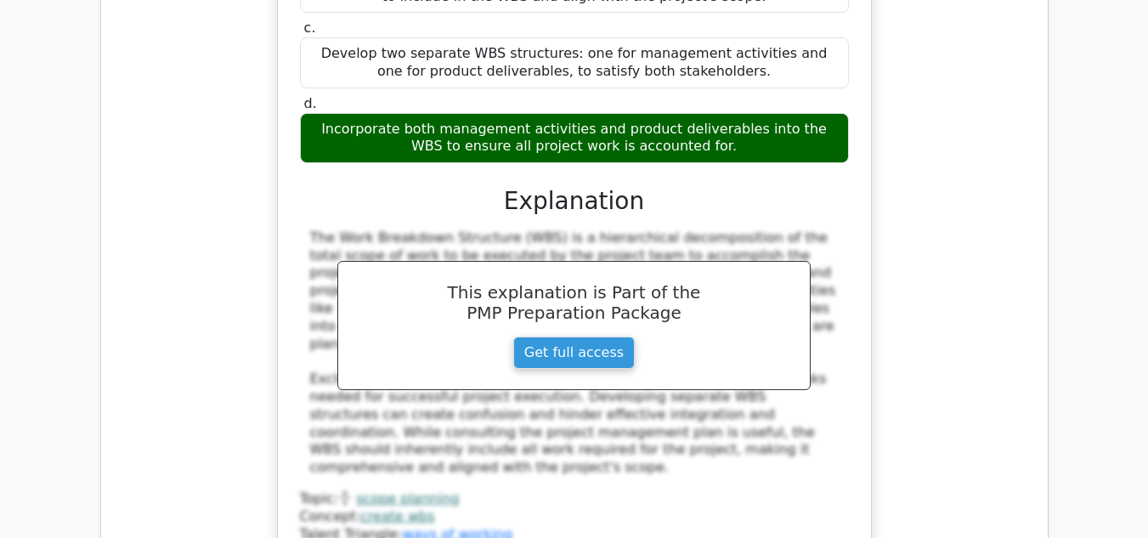
scroll to position [3485, 0]
